Goal: Check status: Check status

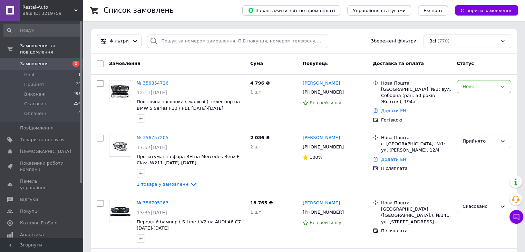
click at [57, 61] on span "Замовлення" at bounding box center [42, 64] width 44 height 6
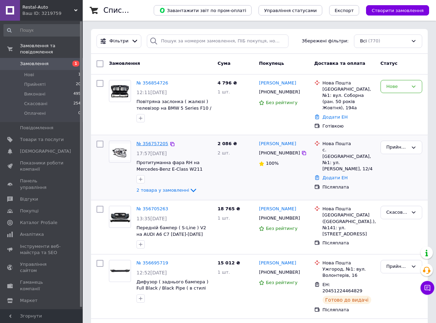
click at [148, 141] on link "№ 356757205" at bounding box center [153, 143] width 32 height 5
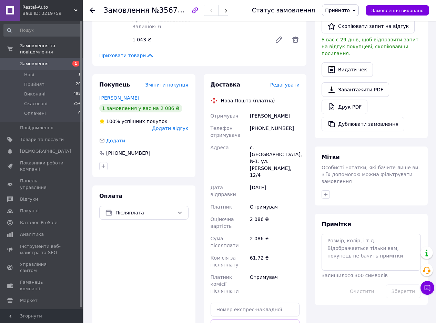
scroll to position [184, 0]
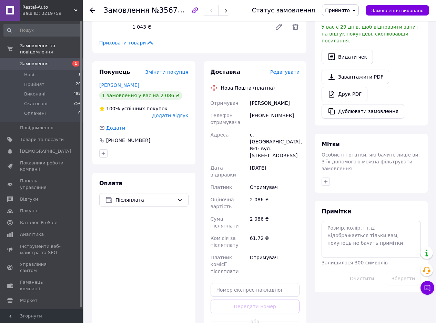
click at [257, 104] on div "[PERSON_NAME]" at bounding box center [275, 103] width 52 height 12
copy div "[PERSON_NAME]"
click at [233, 283] on input "text" at bounding box center [255, 290] width 89 height 14
paste input "20451224994678"
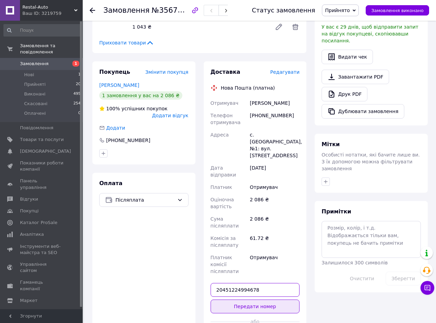
type input "20451224994678"
click at [227, 300] on button "Передати номер" at bounding box center [255, 307] width 89 height 14
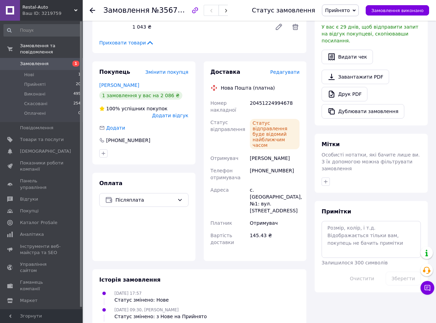
click at [52, 61] on span "Замовлення" at bounding box center [42, 64] width 44 height 6
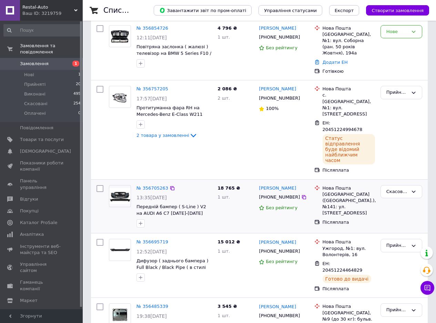
scroll to position [92, 0]
